Goal: Information Seeking & Learning: Learn about a topic

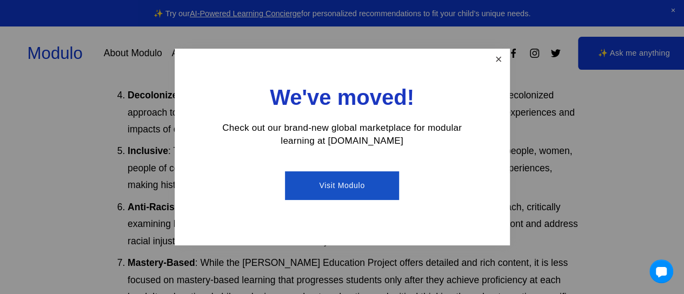
click at [495, 62] on link "Close" at bounding box center [498, 59] width 19 height 19
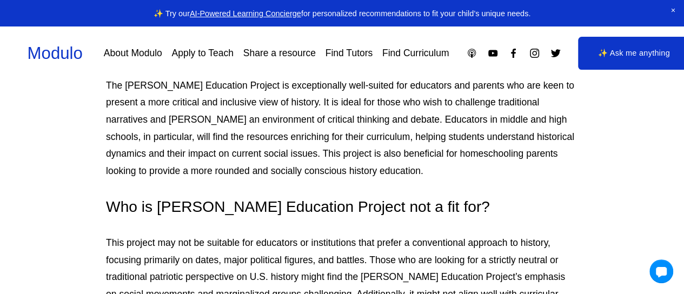
scroll to position [8234, 0]
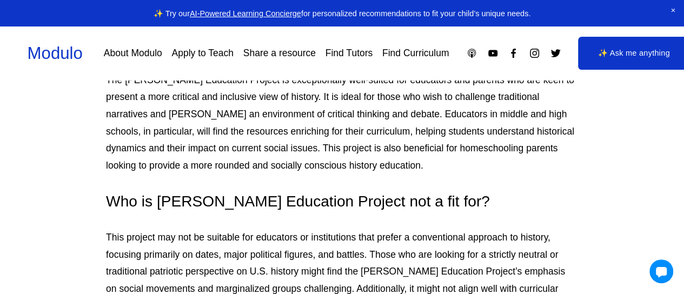
drag, startPoint x: 351, startPoint y: 228, endPoint x: 360, endPoint y: 259, distance: 32.2
copy p "Students who need a curriculum that encompasses global perspectives and covers …"
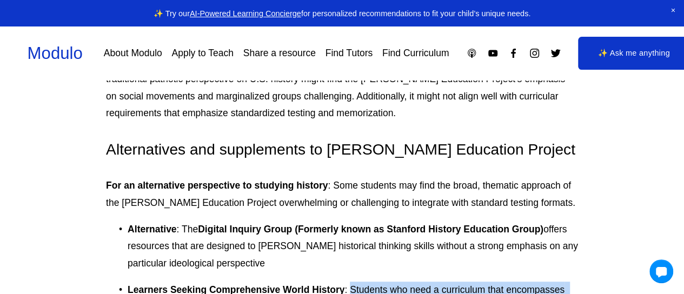
scroll to position [8426, 0]
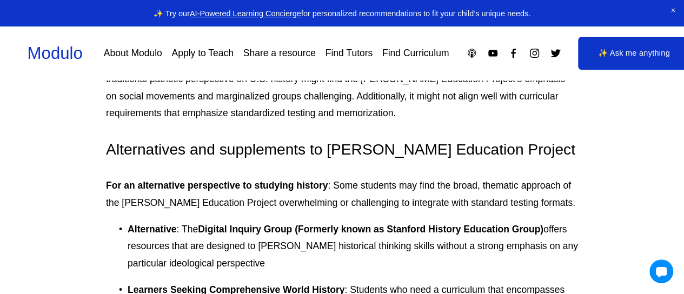
drag, startPoint x: 287, startPoint y: 143, endPoint x: 399, endPoint y: 166, distance: 114.2
copy p "Young learners who engage better with narrative-driven, age-appropriate content…"
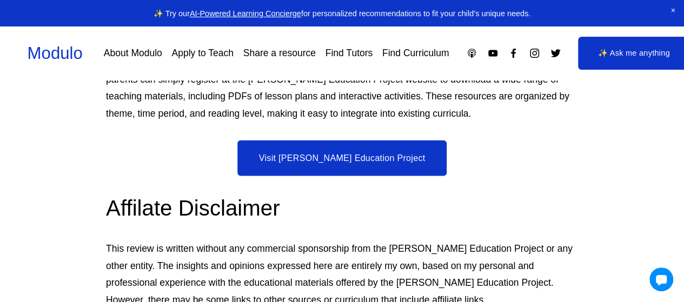
scroll to position [9255, 0]
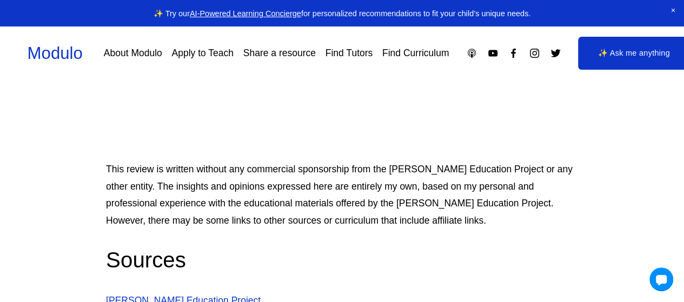
scroll to position [9326, 0]
